Goal: Navigation & Orientation: Find specific page/section

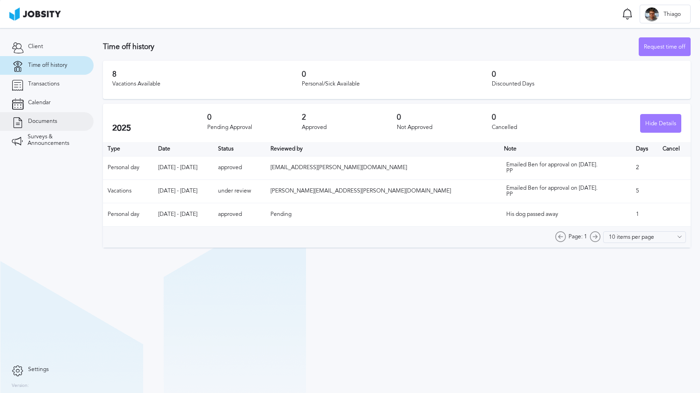
click at [51, 124] on span "Documents" at bounding box center [42, 121] width 29 height 7
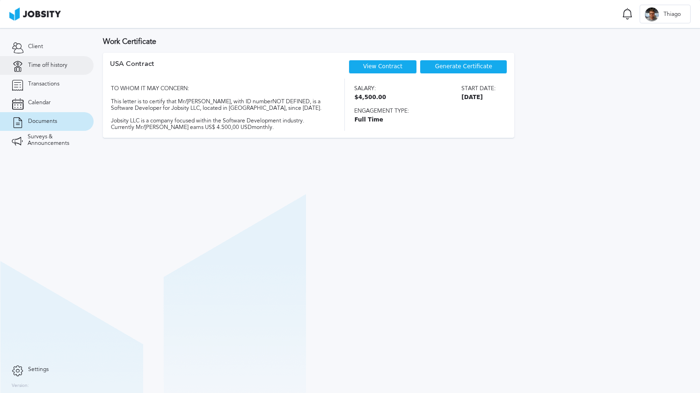
click at [47, 69] on link "Time off history" at bounding box center [47, 65] width 94 height 19
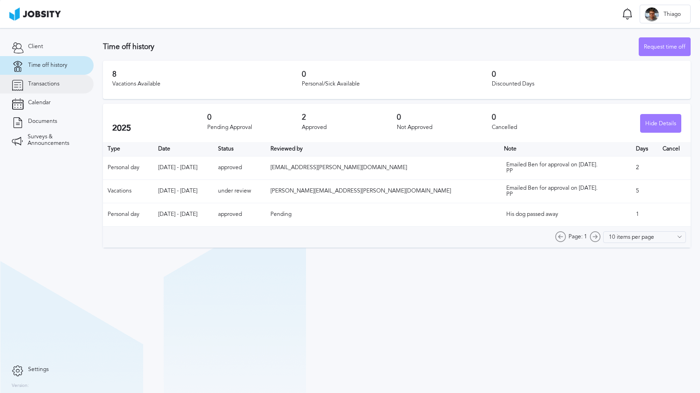
click at [51, 86] on span "Transactions" at bounding box center [43, 84] width 31 height 7
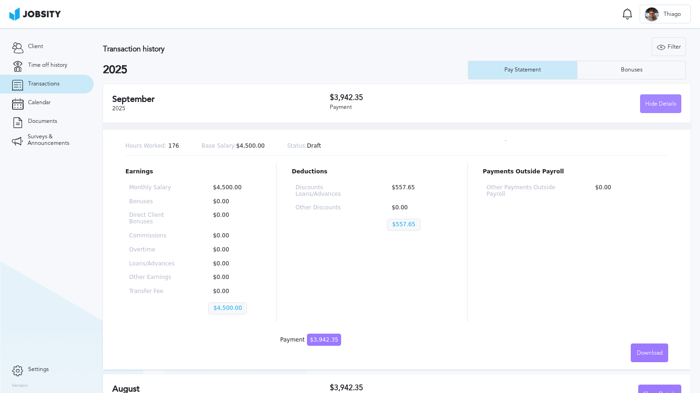
click at [666, 108] on div "Hide Details" at bounding box center [661, 104] width 40 height 19
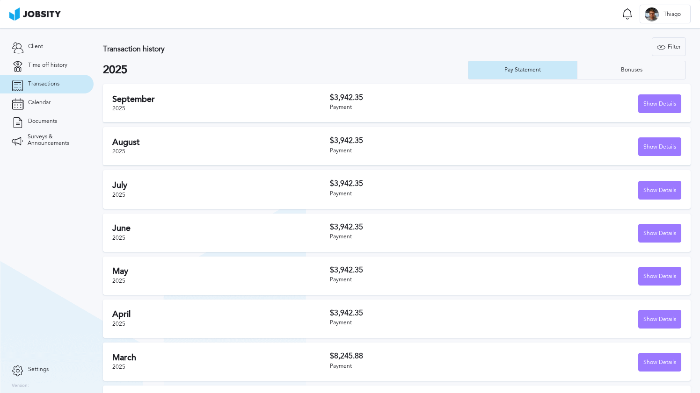
scroll to position [36, 0]
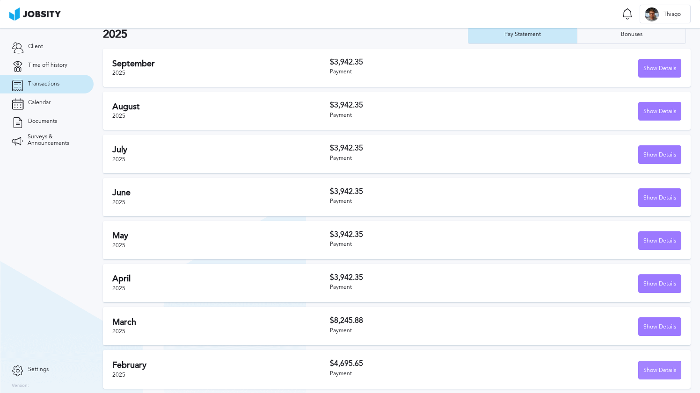
click at [662, 375] on div "Show Details" at bounding box center [660, 371] width 42 height 19
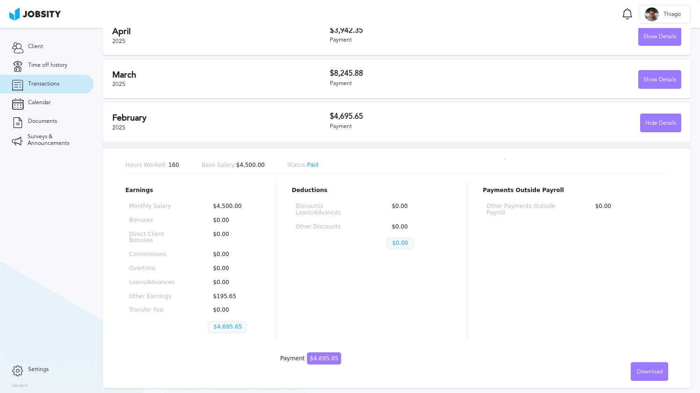
scroll to position [258, 0]
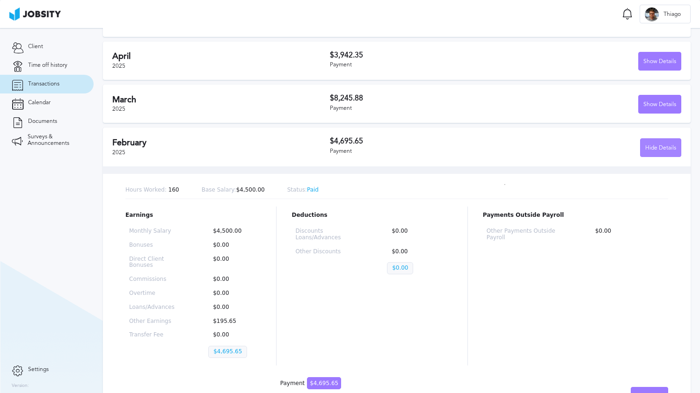
click at [663, 141] on div "Hide Details" at bounding box center [661, 148] width 40 height 19
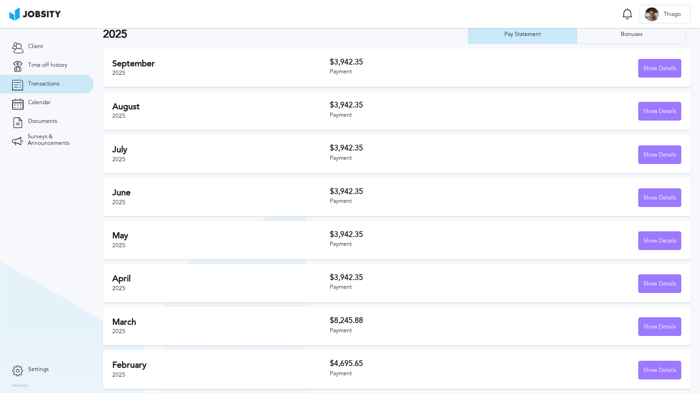
scroll to position [0, 0]
